Goal: Information Seeking & Learning: Learn about a topic

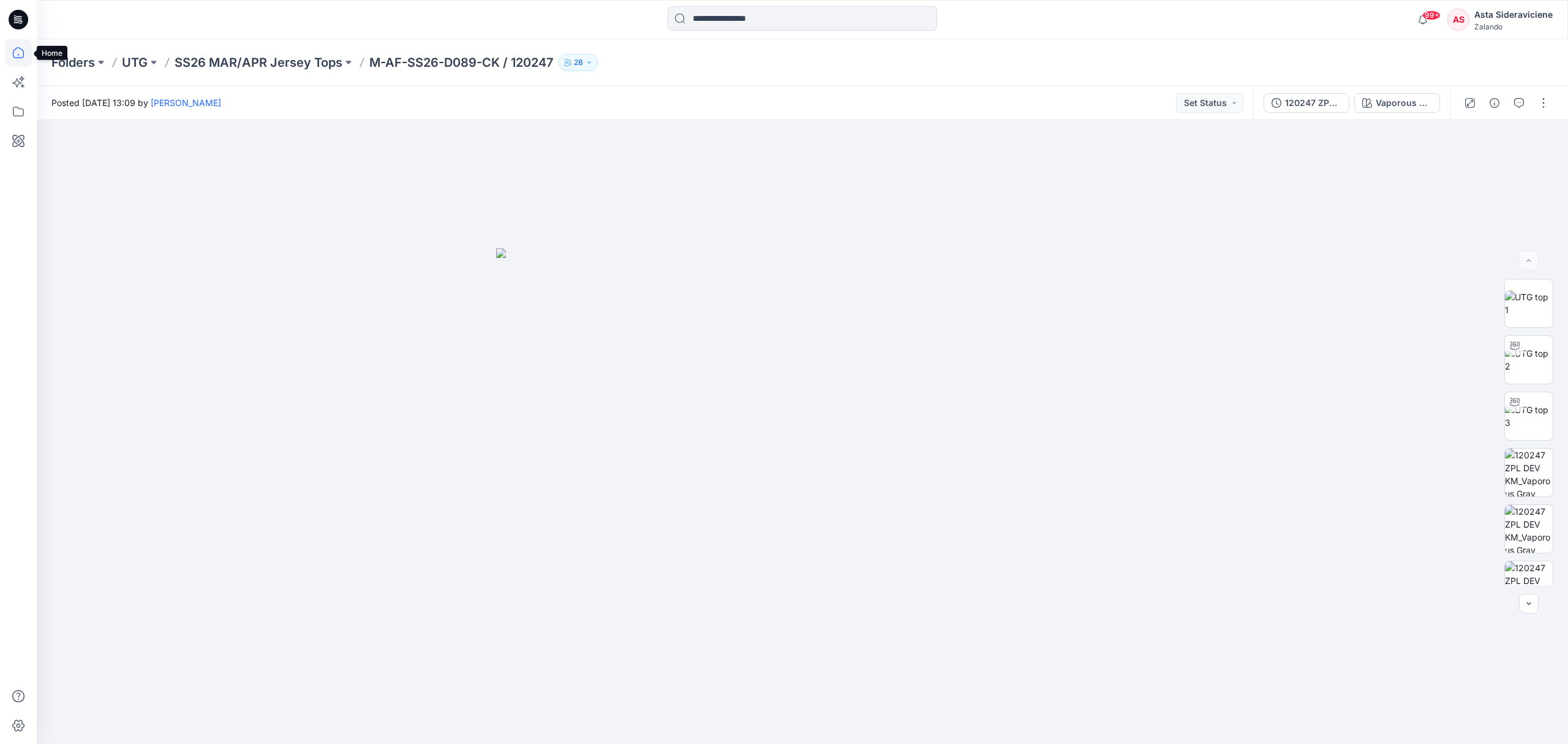
click at [16, 47] on icon at bounding box center [18, 53] width 27 height 27
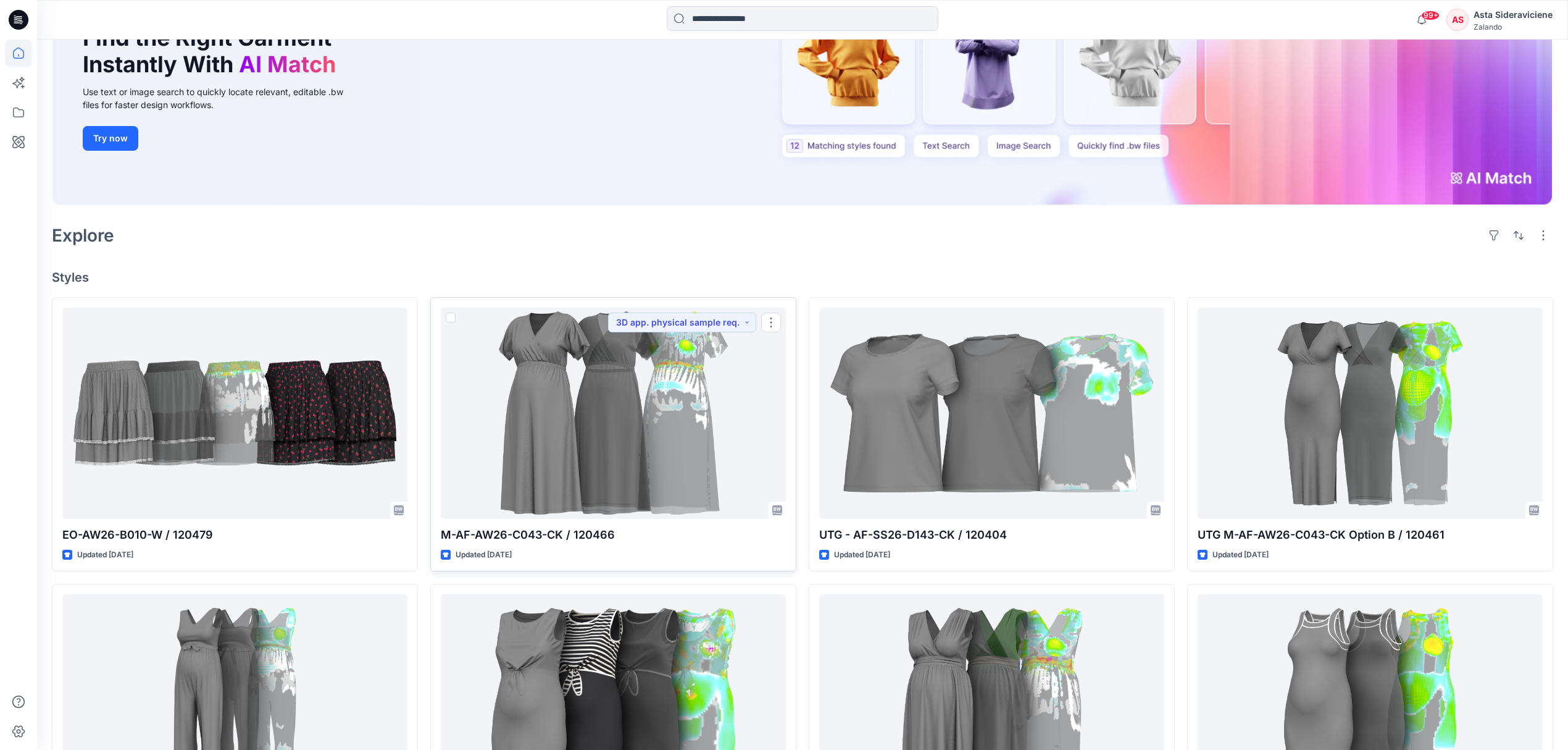
scroll to position [165, 0]
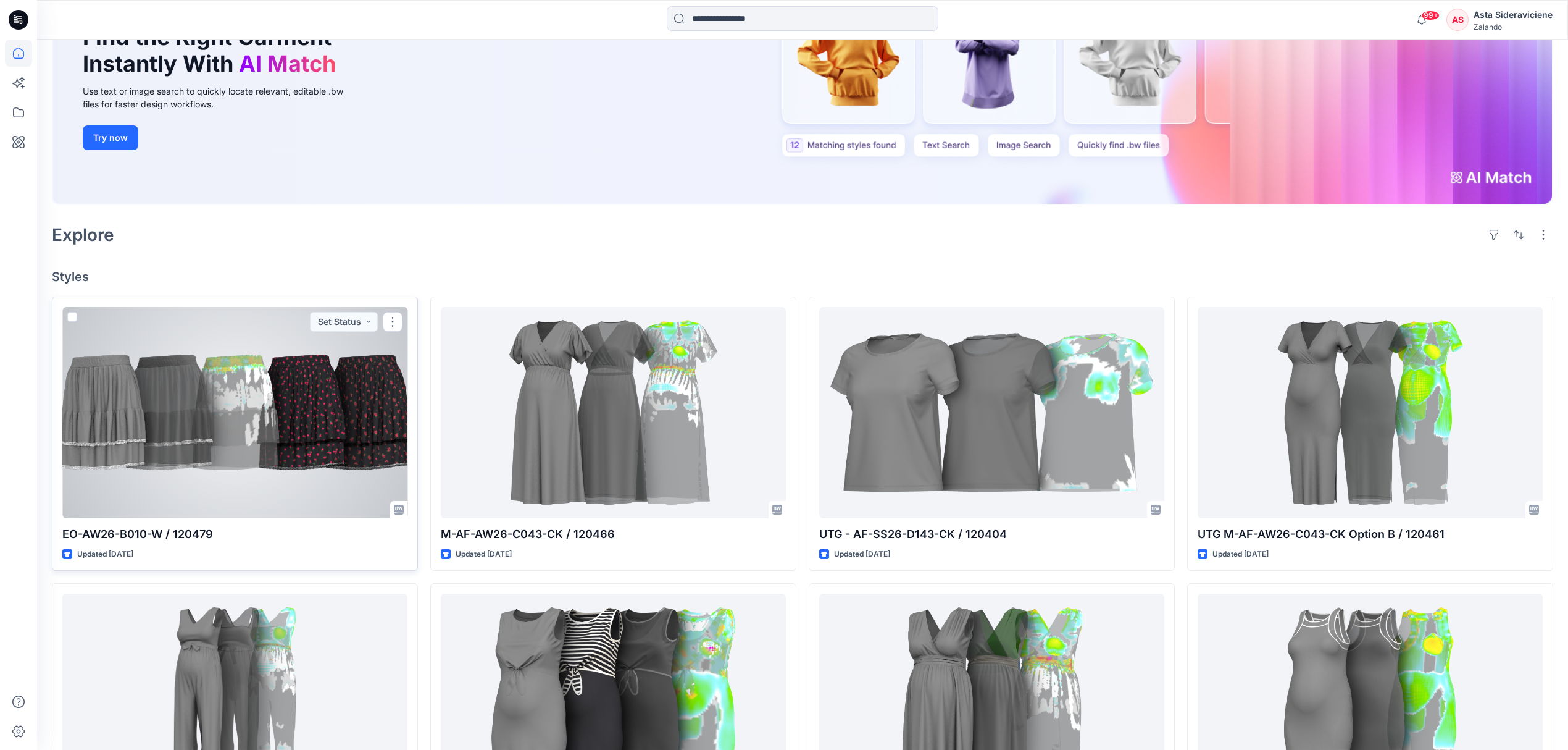
click at [172, 414] on div at bounding box center [235, 412] width 345 height 212
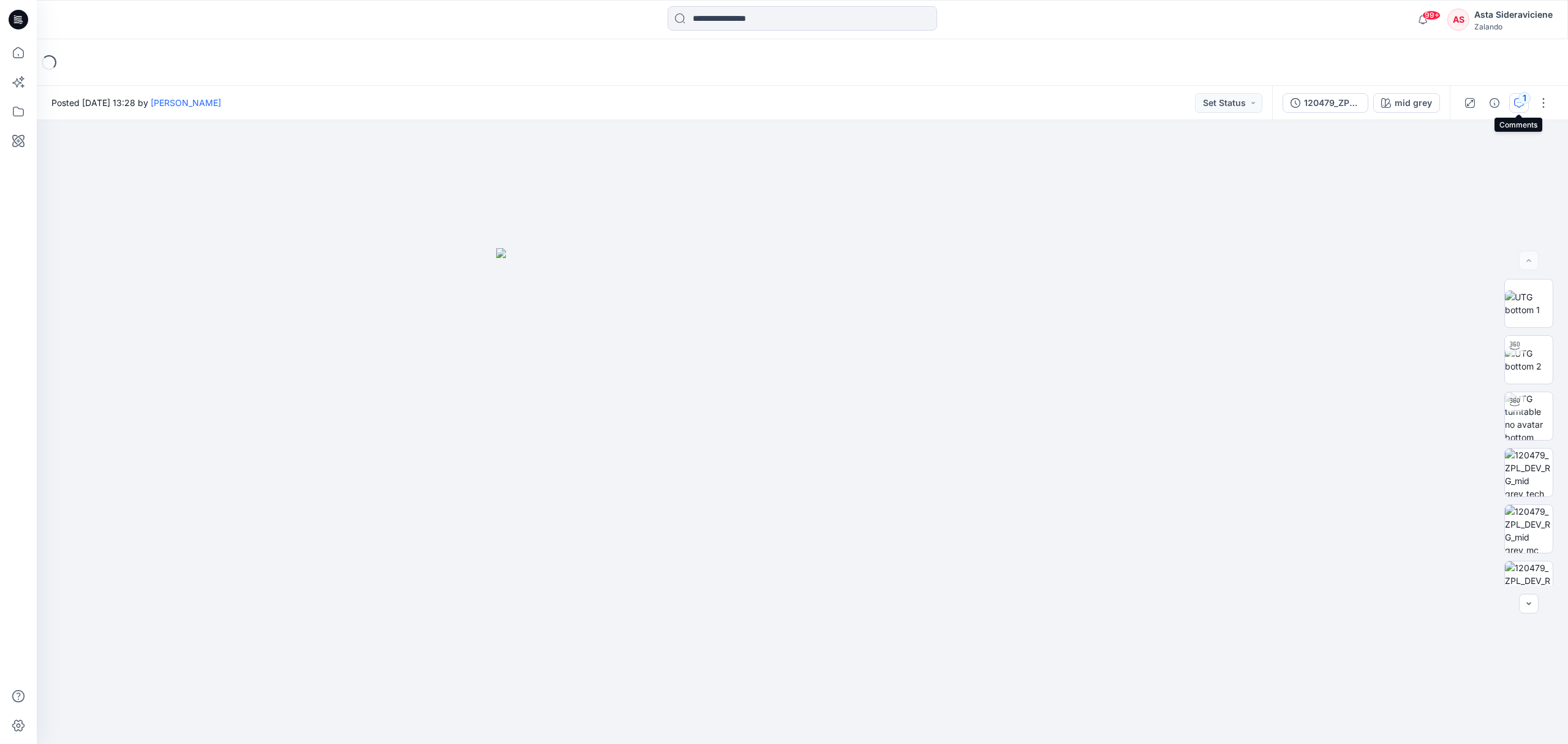
click at [1515, 101] on icon "button" at bounding box center [1519, 103] width 10 height 10
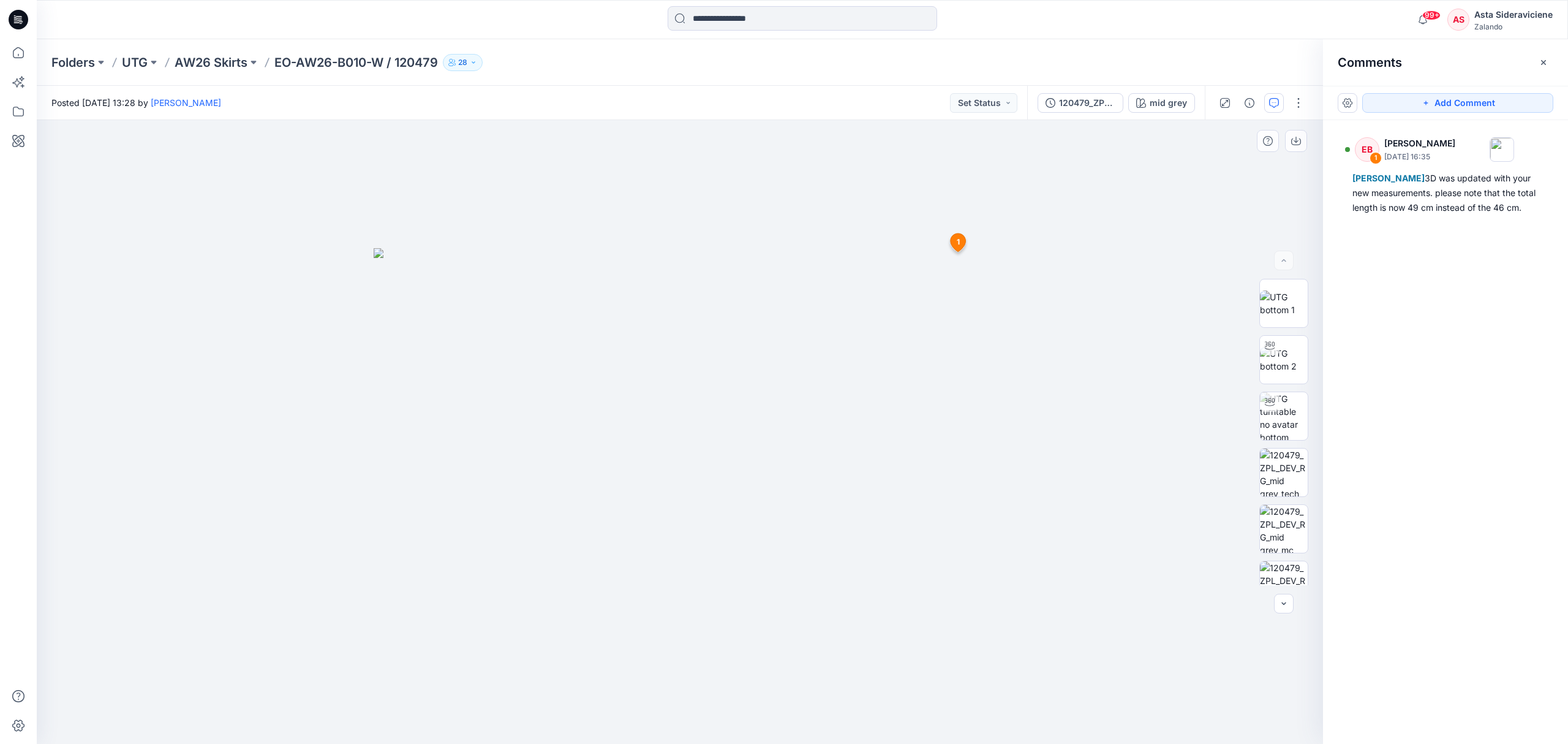
click at [959, 246] on span "1" at bounding box center [958, 242] width 3 height 11
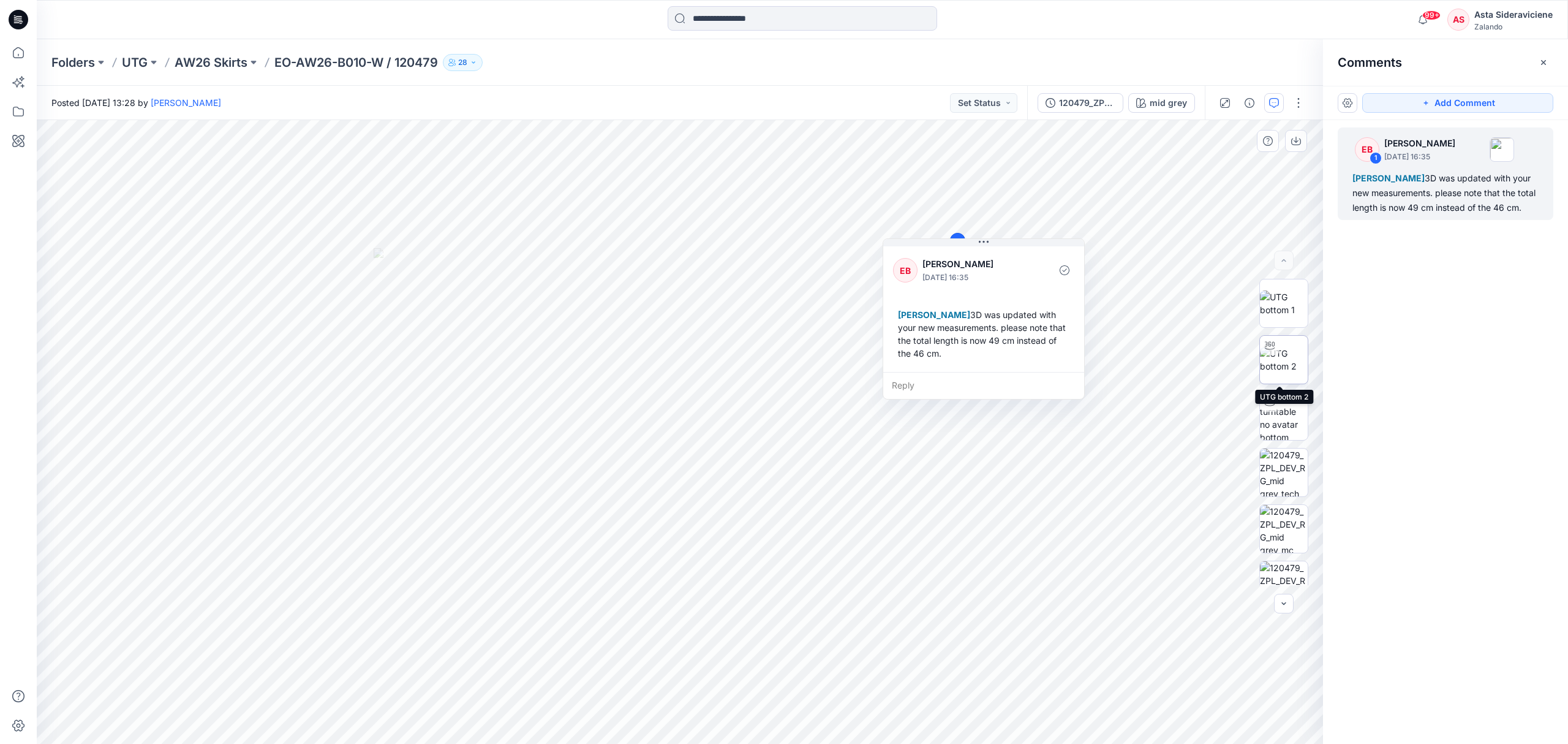
click at [1292, 363] on img at bounding box center [1284, 360] width 48 height 26
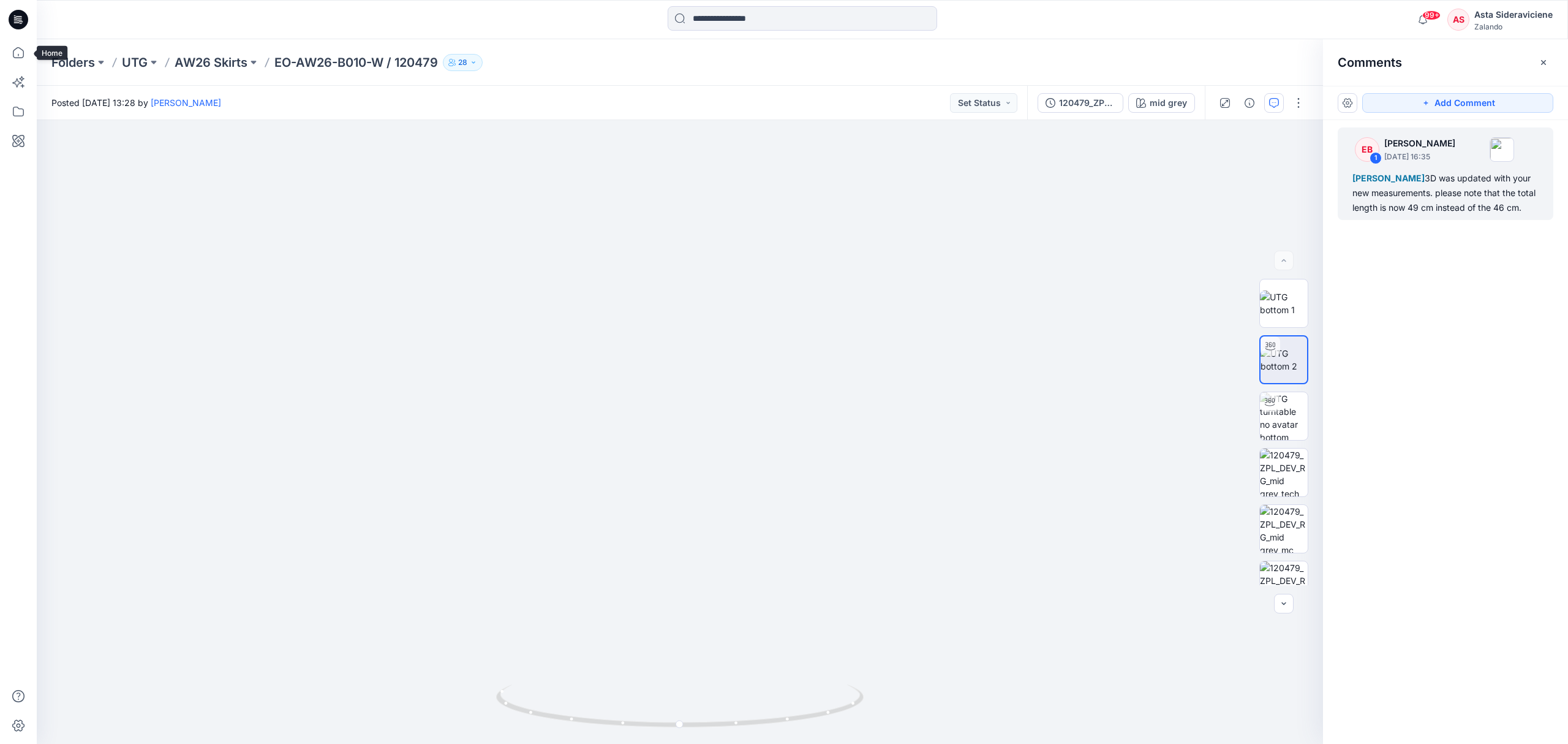
drag, startPoint x: 19, startPoint y: 51, endPoint x: 1, endPoint y: 42, distance: 20.1
click at [19, 51] on icon at bounding box center [18, 53] width 27 height 27
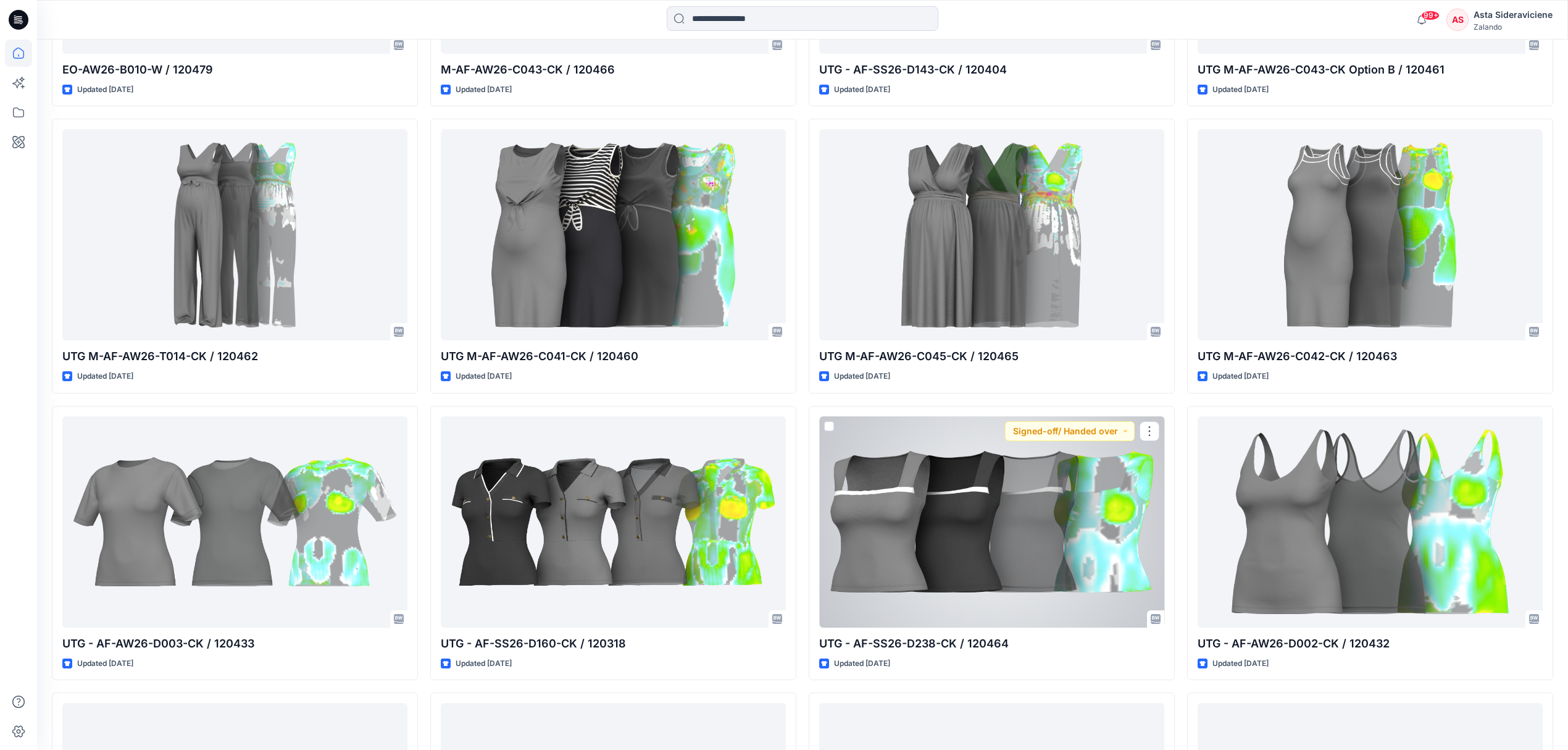
scroll to position [700, 0]
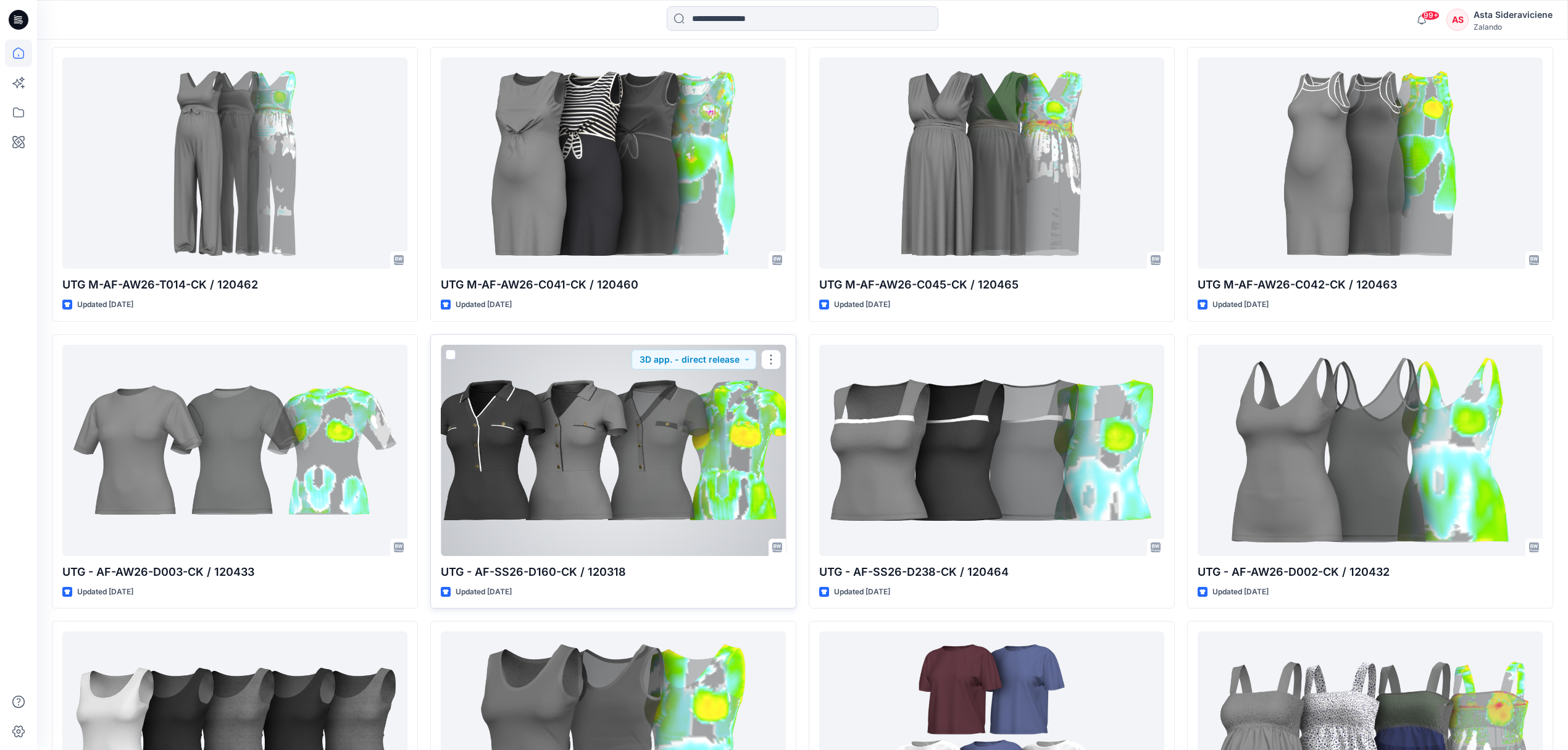
click at [596, 479] on div at bounding box center [614, 450] width 345 height 212
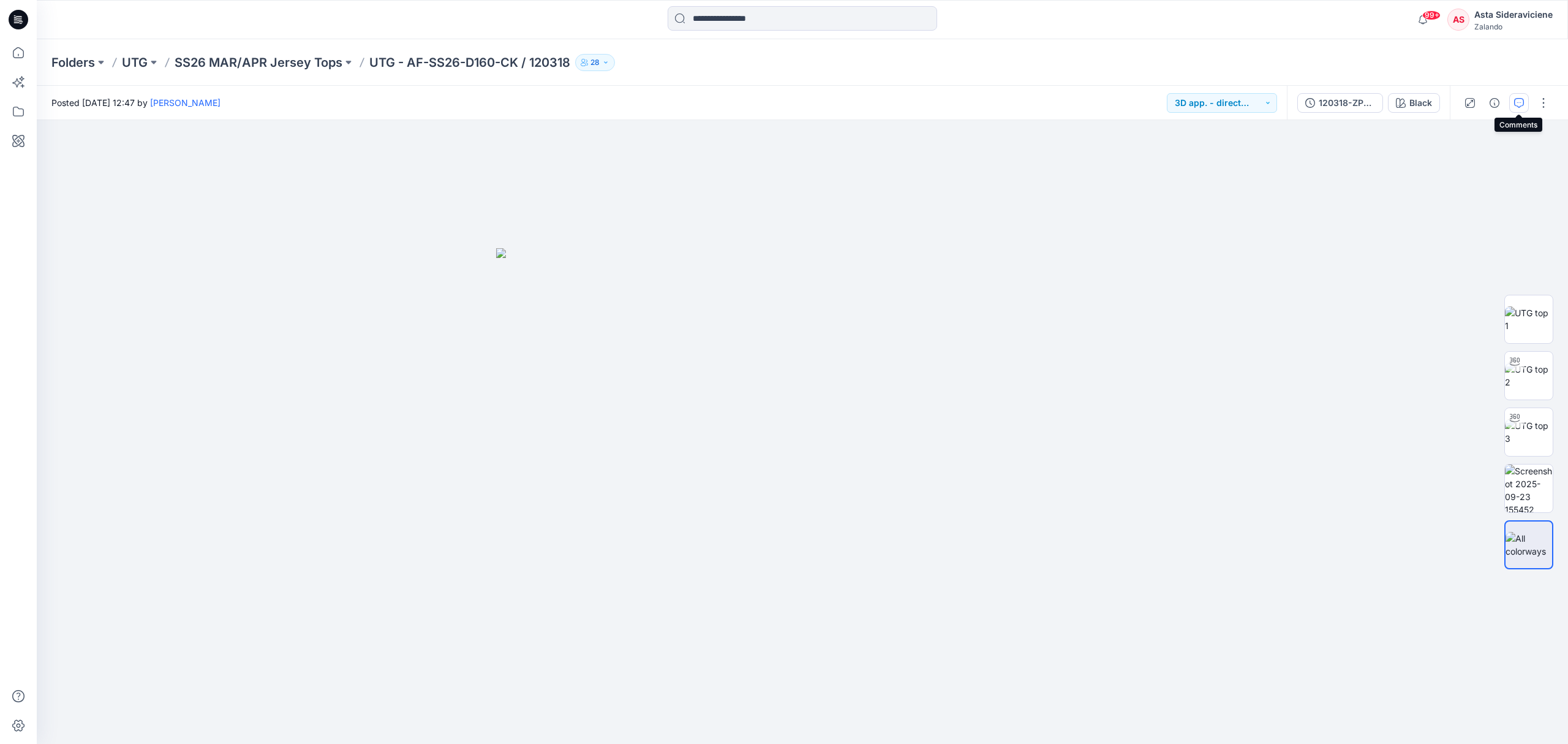
click at [1519, 101] on icon "button" at bounding box center [1519, 103] width 10 height 10
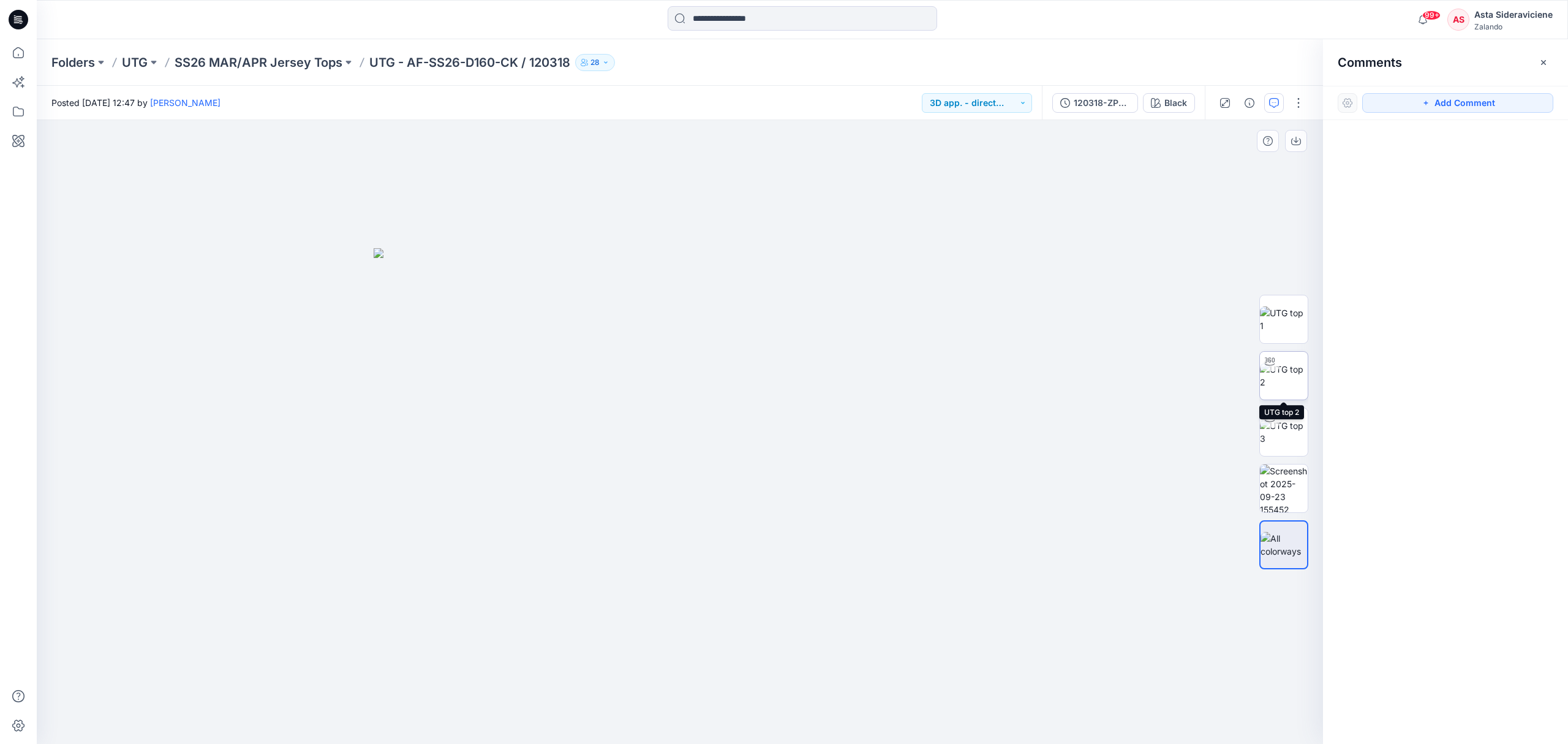
click at [1282, 373] on img at bounding box center [1284, 376] width 48 height 26
click at [1547, 65] on icon "button" at bounding box center [1543, 62] width 10 height 10
